Goal: Transaction & Acquisition: Purchase product/service

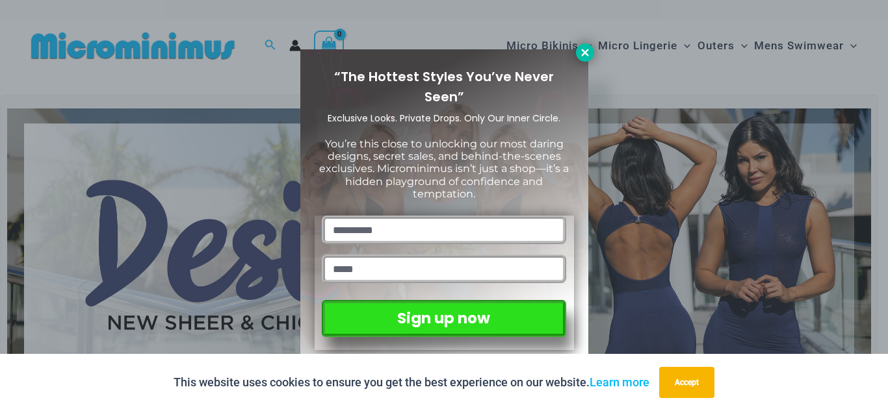
click at [587, 51] on icon at bounding box center [584, 52] width 7 height 7
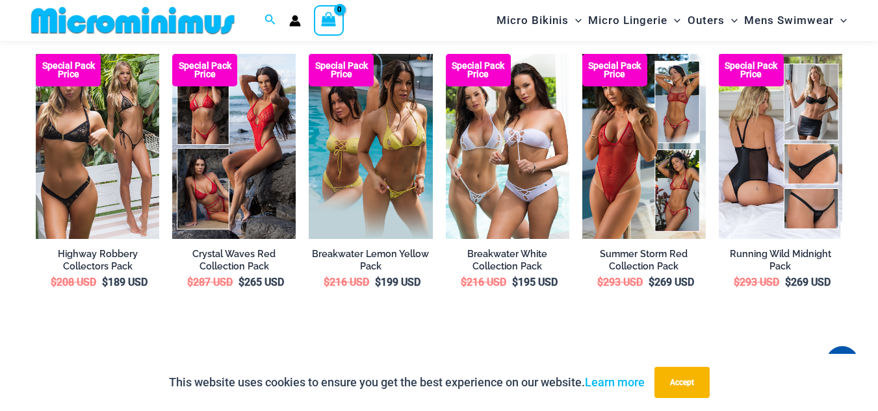
scroll to position [2133, 0]
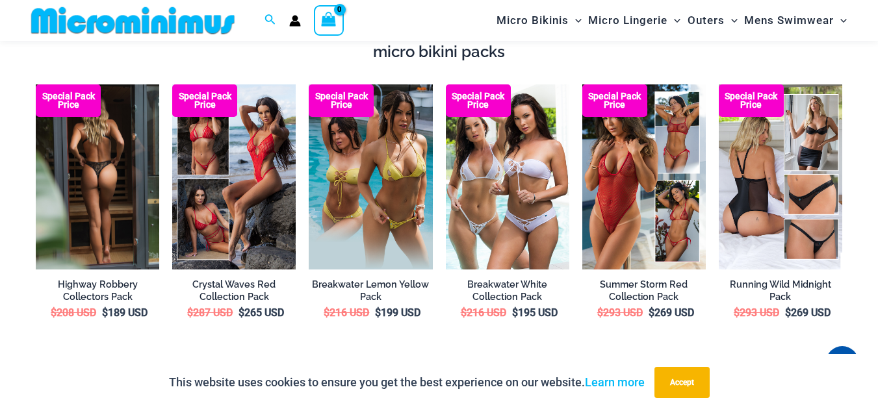
click at [77, 206] on img at bounding box center [97, 176] width 123 height 185
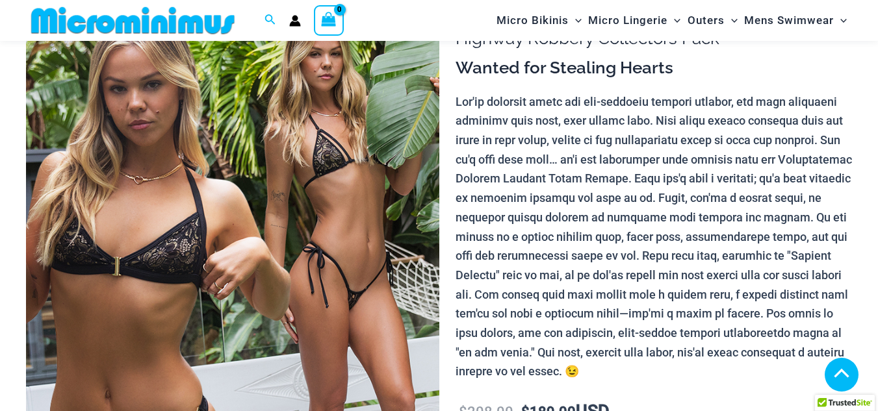
scroll to position [650, 0]
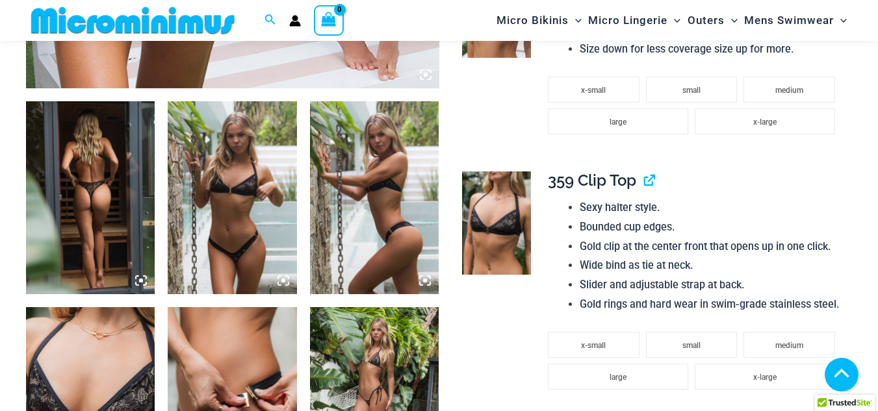
click at [138, 276] on icon at bounding box center [137, 277] width 3 height 3
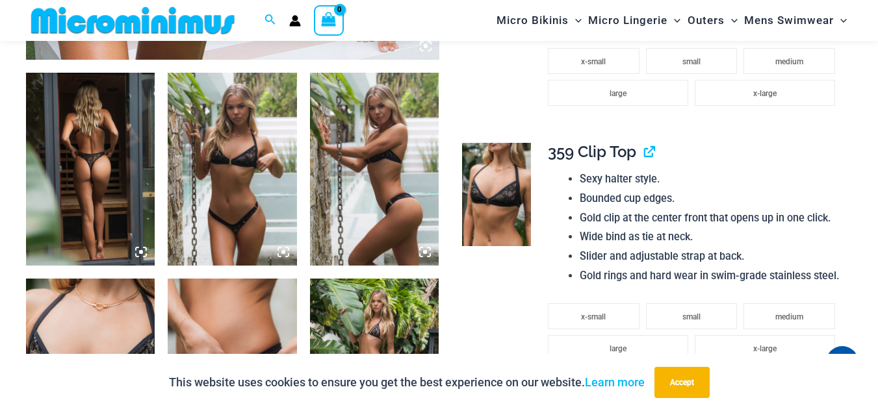
scroll to position [643, 0]
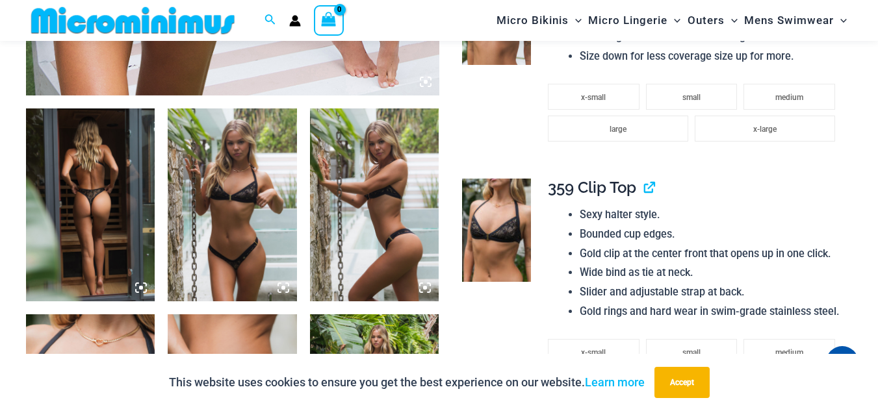
click at [140, 289] on icon at bounding box center [141, 288] width 4 height 4
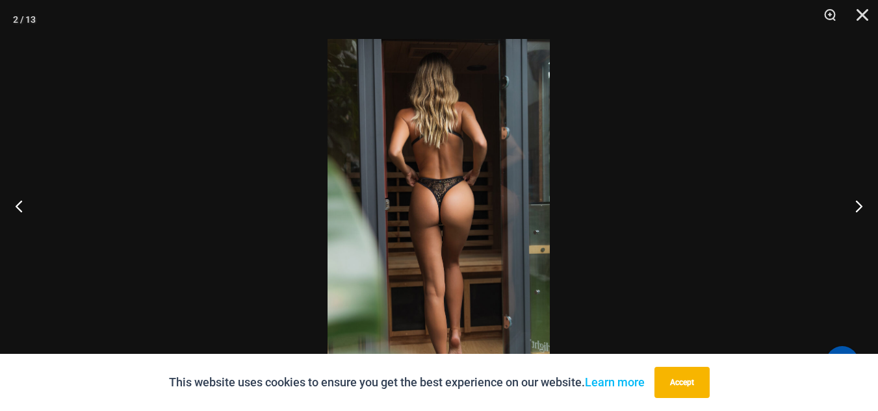
click at [436, 220] on img at bounding box center [439, 205] width 222 height 333
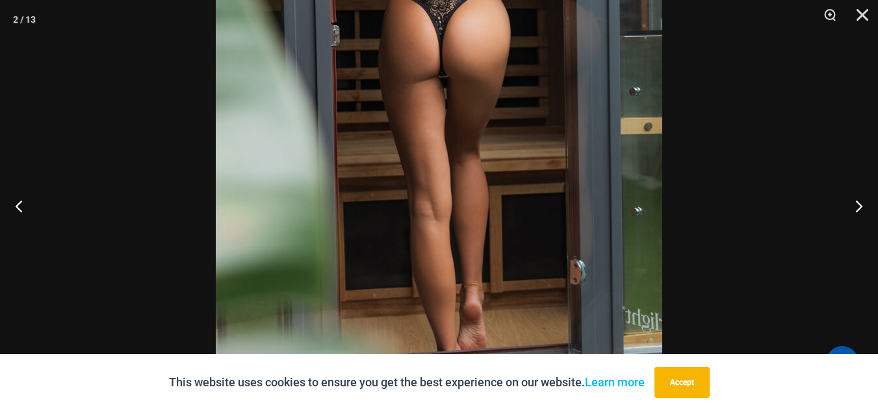
click at [372, 248] on img at bounding box center [439, 37] width 447 height 669
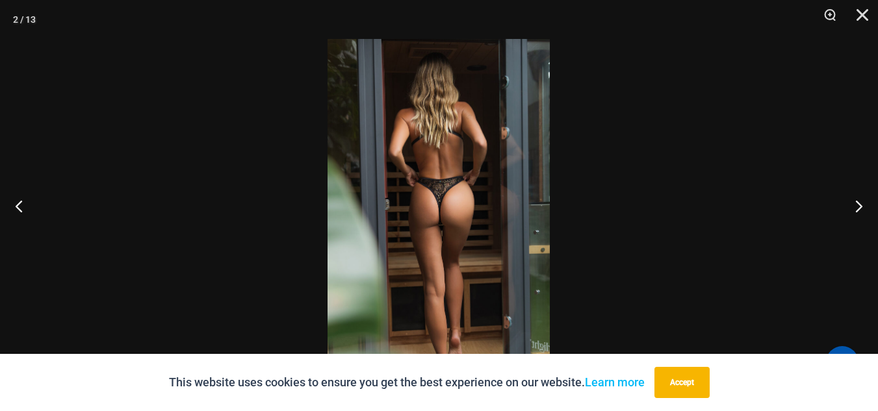
click at [584, 156] on div at bounding box center [439, 205] width 878 height 411
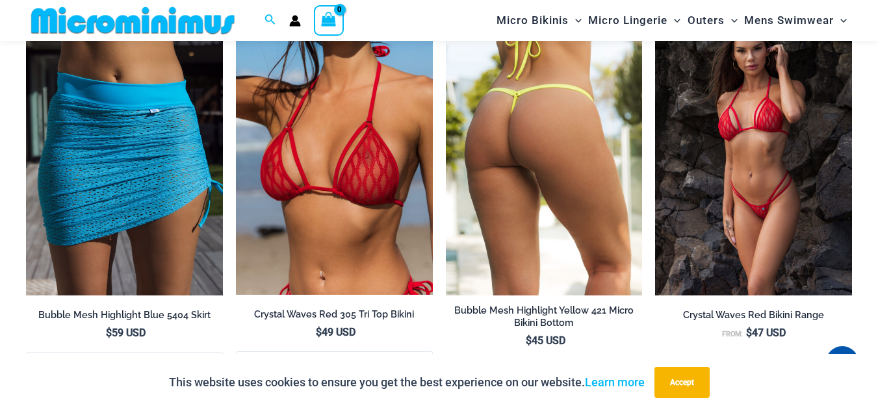
scroll to position [2788, 0]
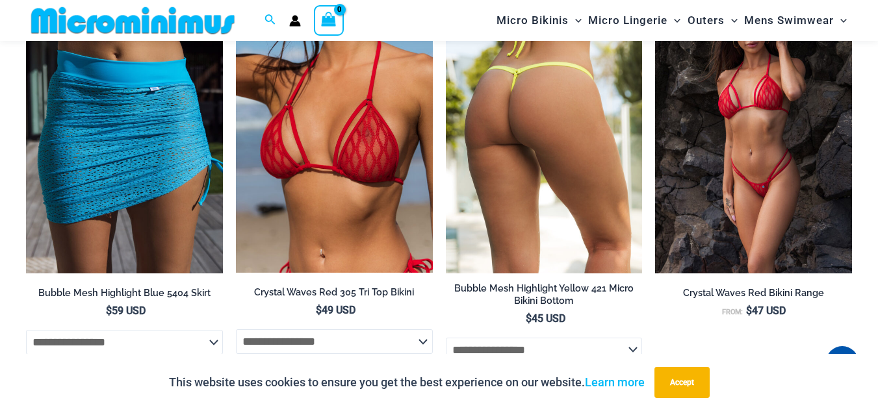
click at [512, 148] on img at bounding box center [544, 126] width 197 height 295
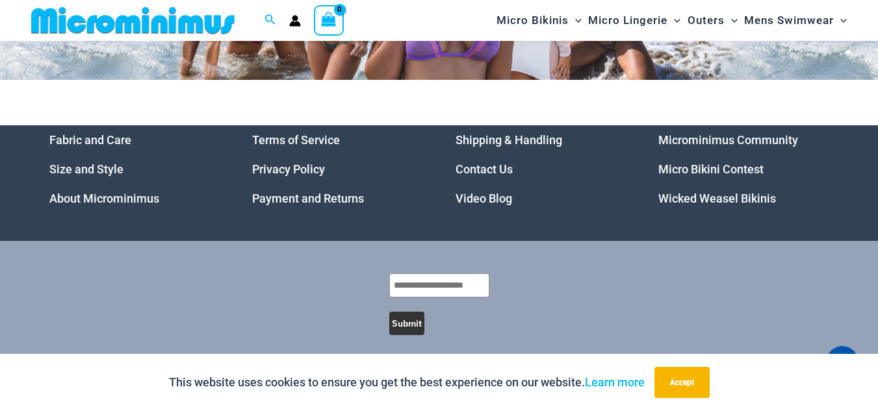
scroll to position [5630, 0]
